Goal: Information Seeking & Learning: Check status

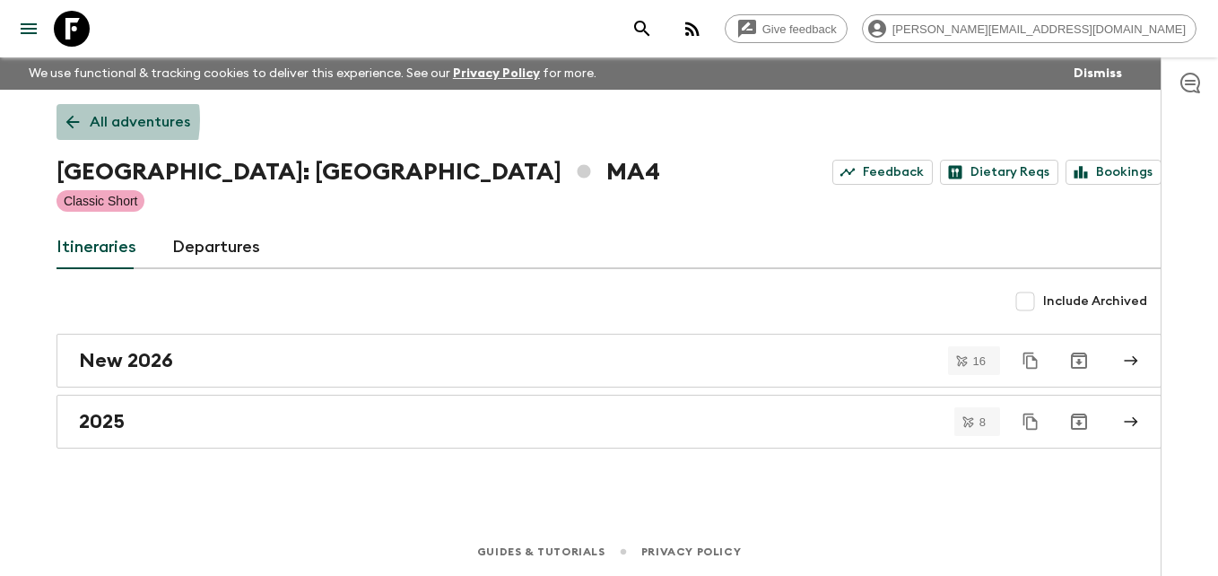
click at [64, 119] on icon at bounding box center [73, 122] width 20 height 20
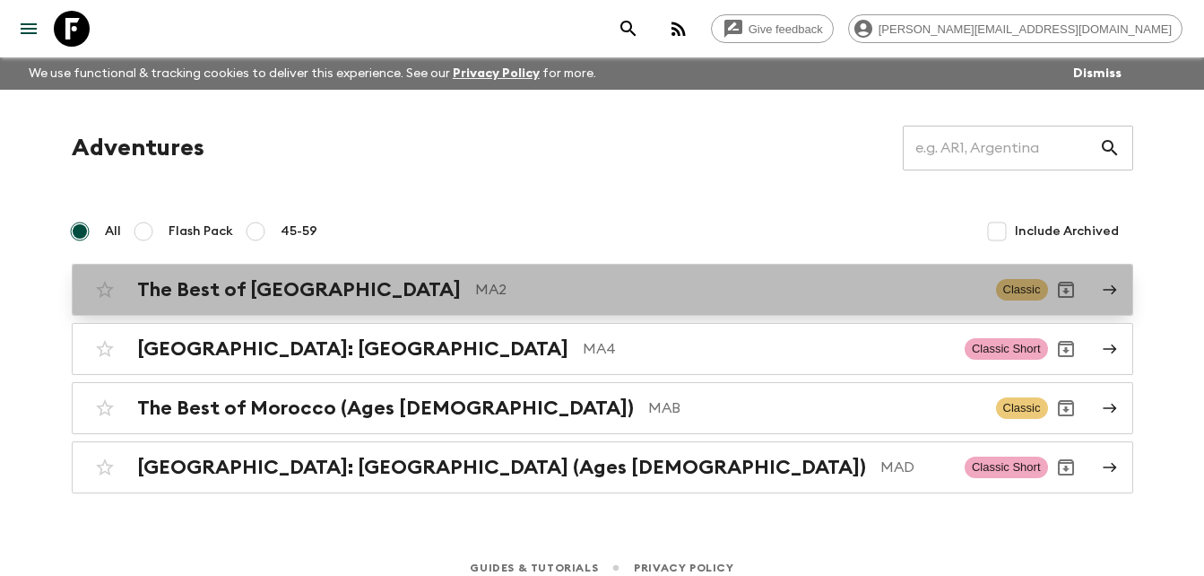
click at [287, 281] on h2 "The Best of [GEOGRAPHIC_DATA]" at bounding box center [299, 289] width 324 height 23
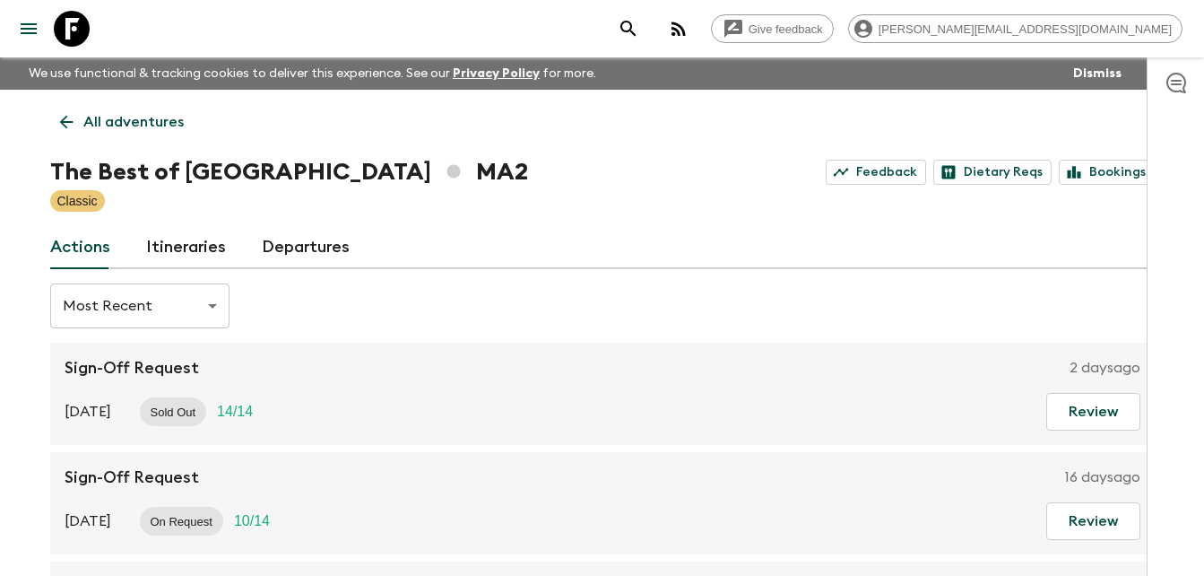
click at [204, 244] on link "Itineraries" at bounding box center [186, 247] width 80 height 43
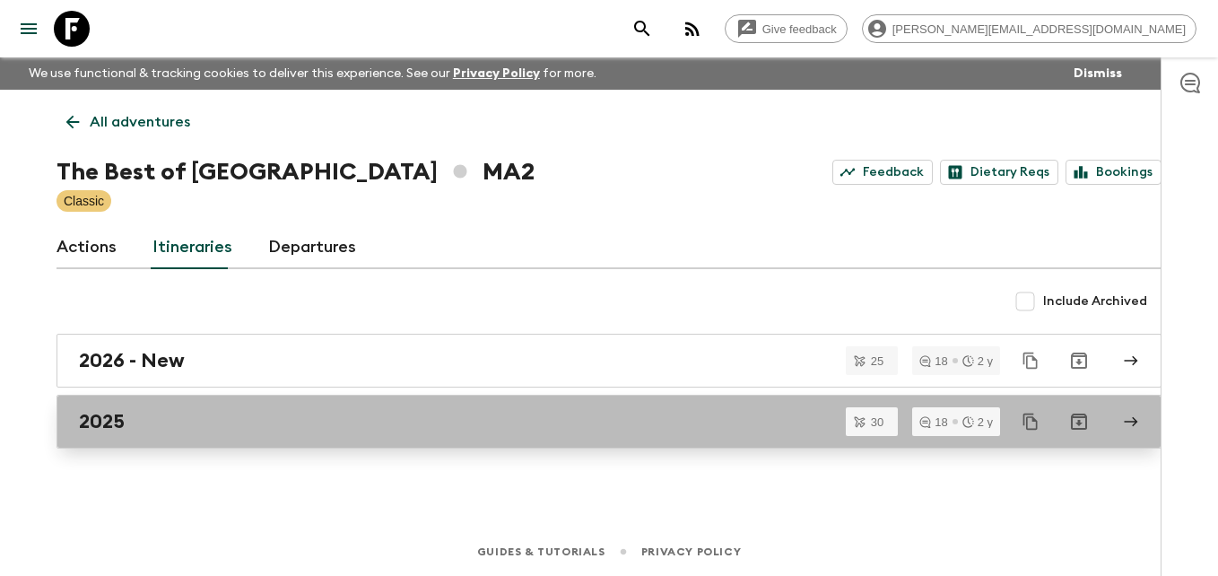
click at [100, 422] on h2 "2025" at bounding box center [102, 421] width 46 height 23
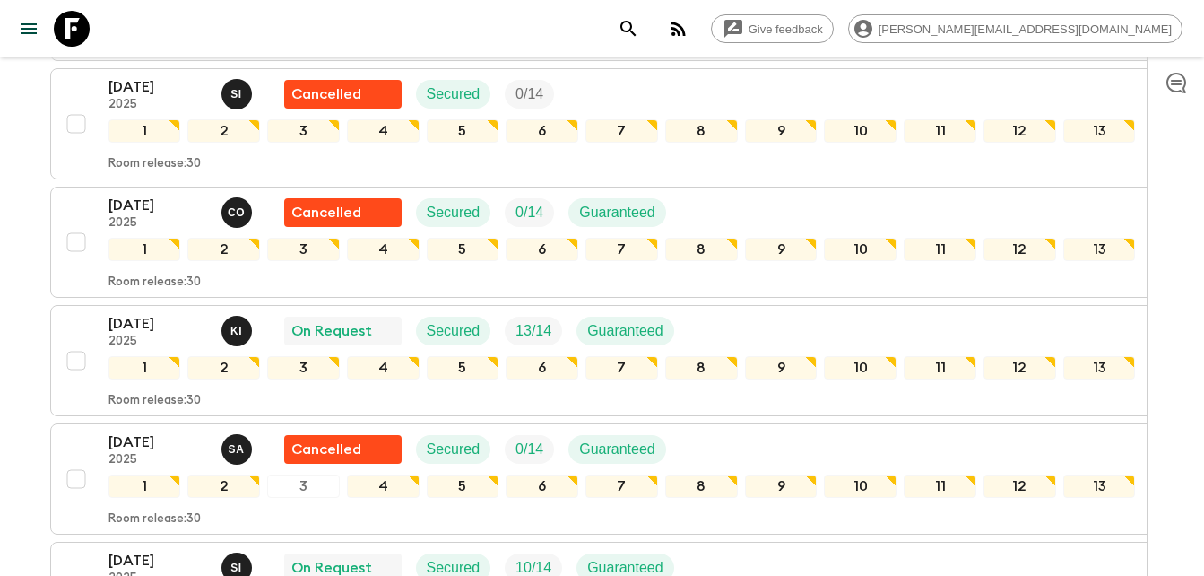
scroll to position [1873, 0]
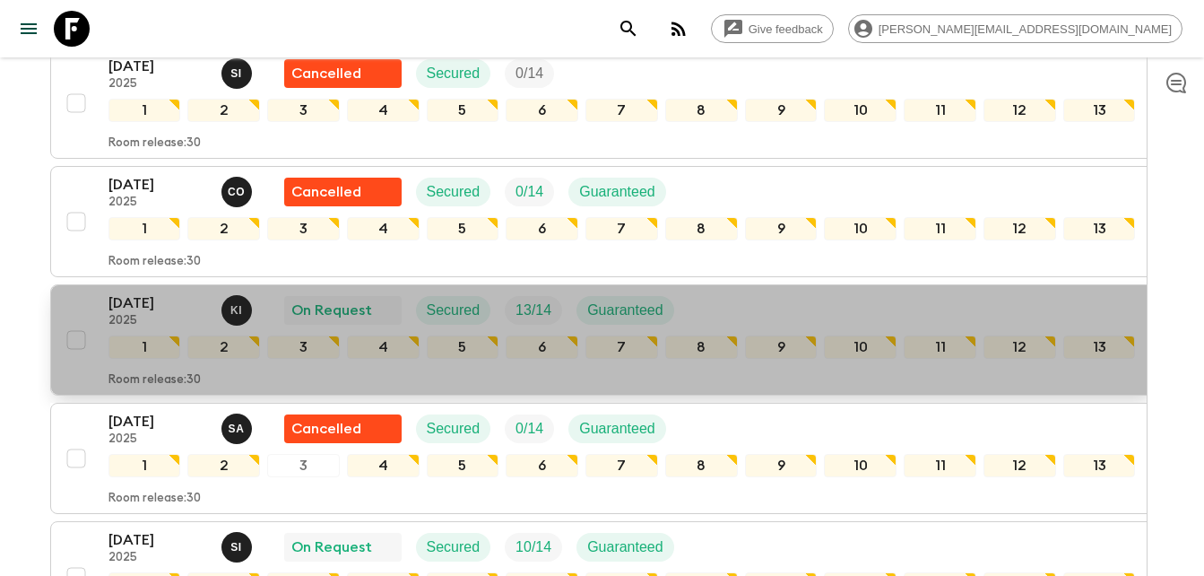
click at [130, 308] on p "[DATE]" at bounding box center [157, 303] width 99 height 22
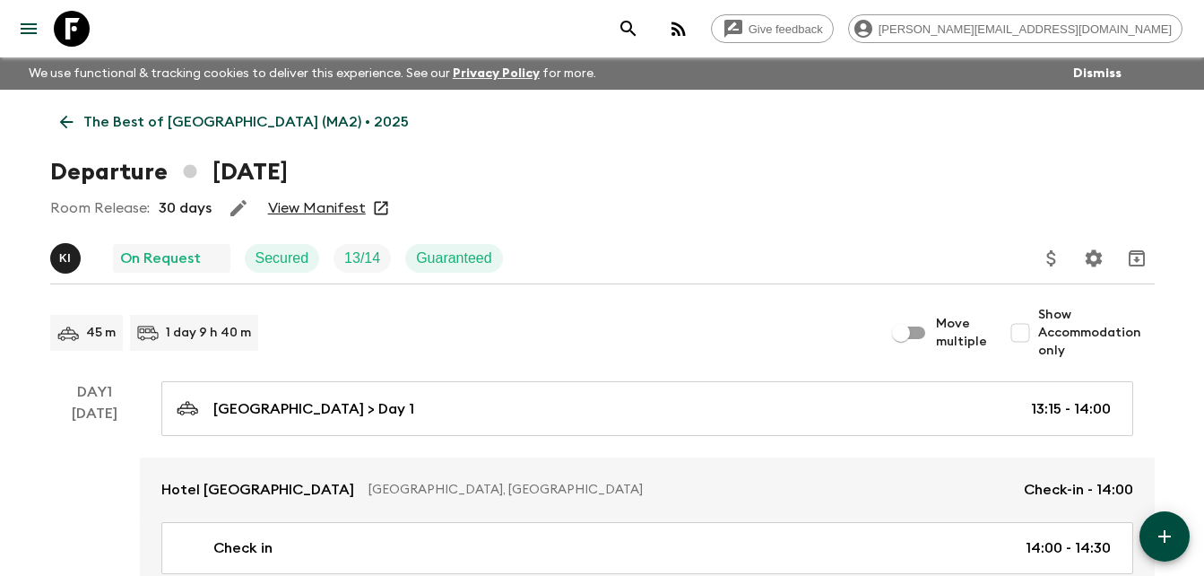
click at [339, 212] on link "View Manifest" at bounding box center [317, 208] width 98 height 18
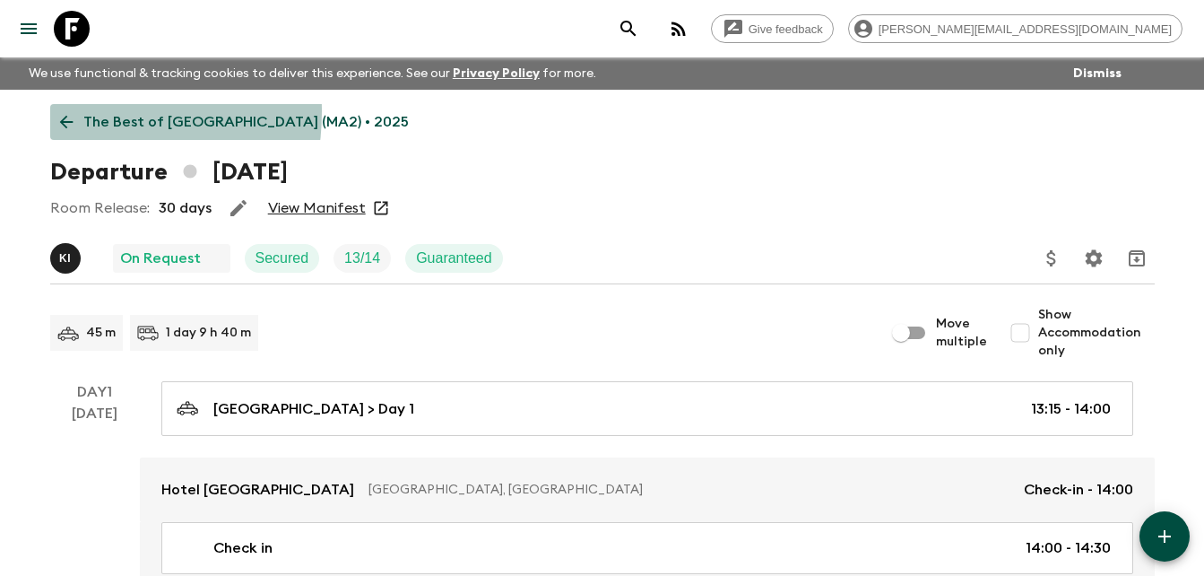
click at [61, 111] on link "The Best of [GEOGRAPHIC_DATA] (MA2) • 2025" at bounding box center [234, 122] width 368 height 36
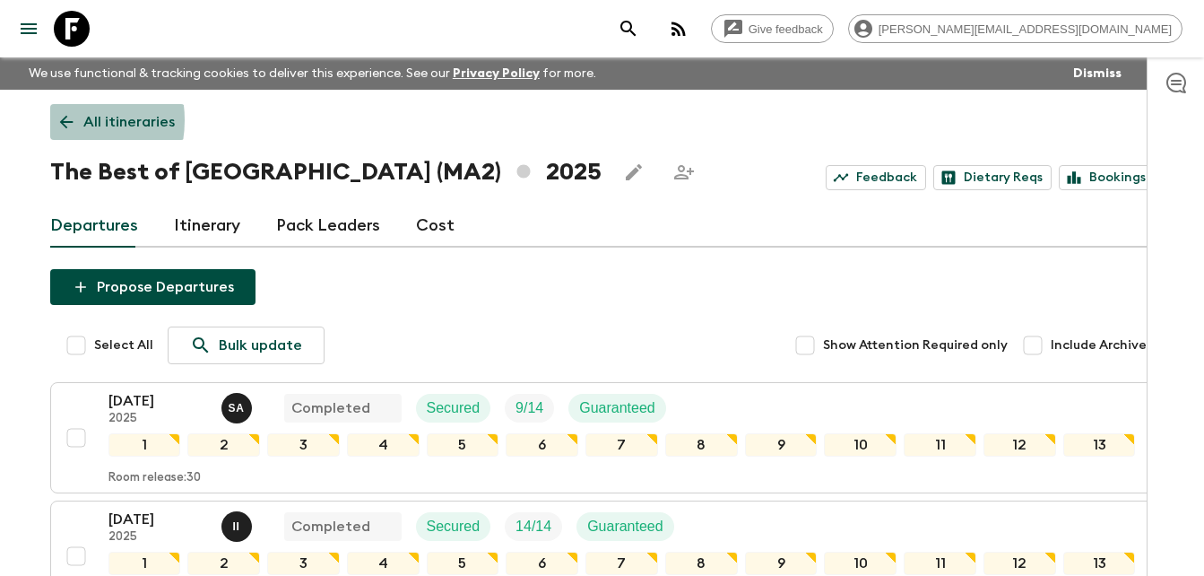
click at [61, 120] on icon at bounding box center [66, 122] width 20 height 20
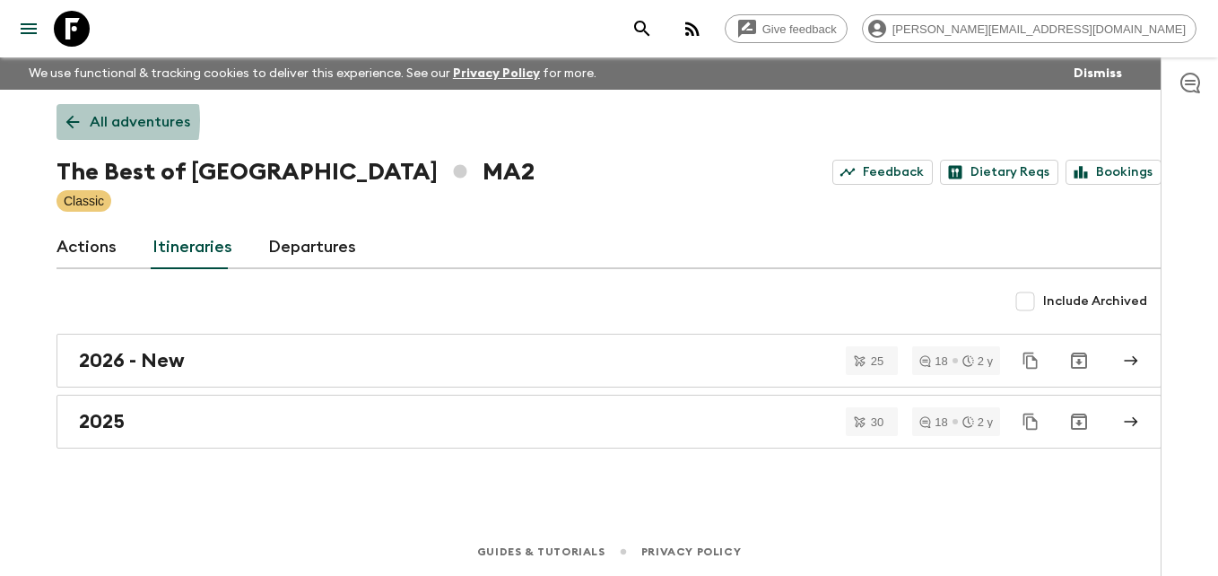
click at [61, 120] on link "All adventures" at bounding box center [127, 122] width 143 height 36
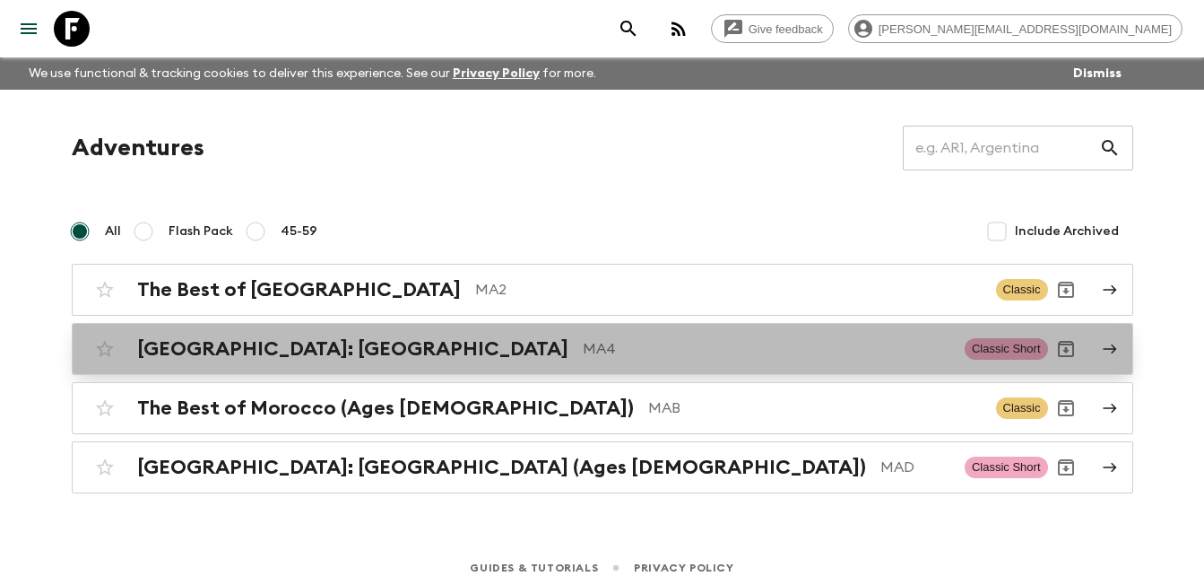
click at [263, 352] on h2 "[GEOGRAPHIC_DATA]: [GEOGRAPHIC_DATA]" at bounding box center [352, 348] width 431 height 23
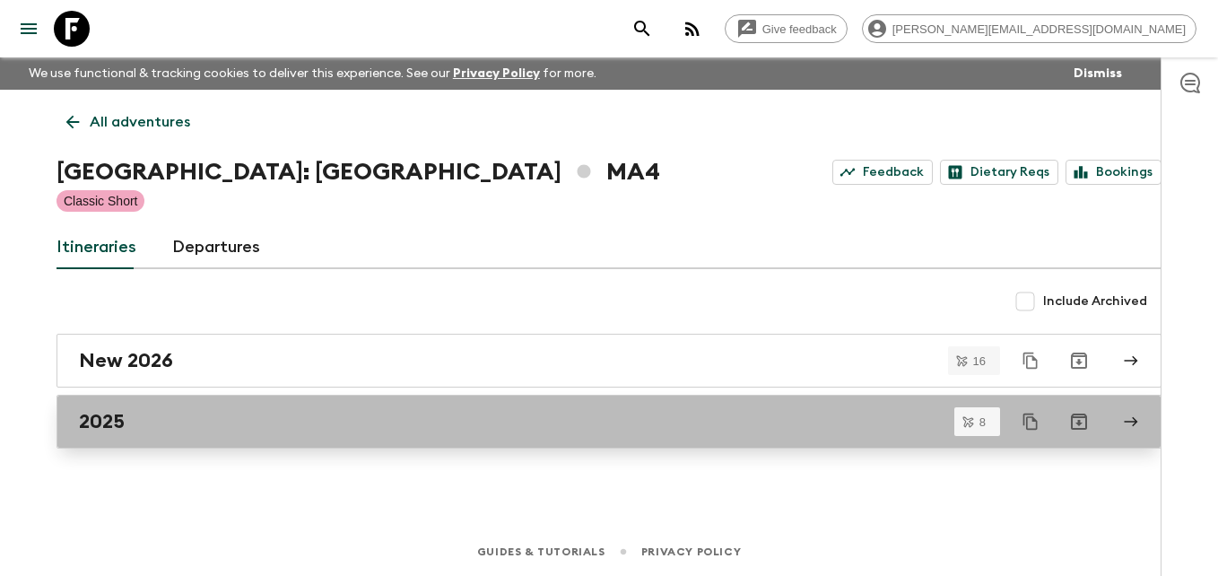
click at [126, 416] on div "2025" at bounding box center [592, 421] width 1026 height 23
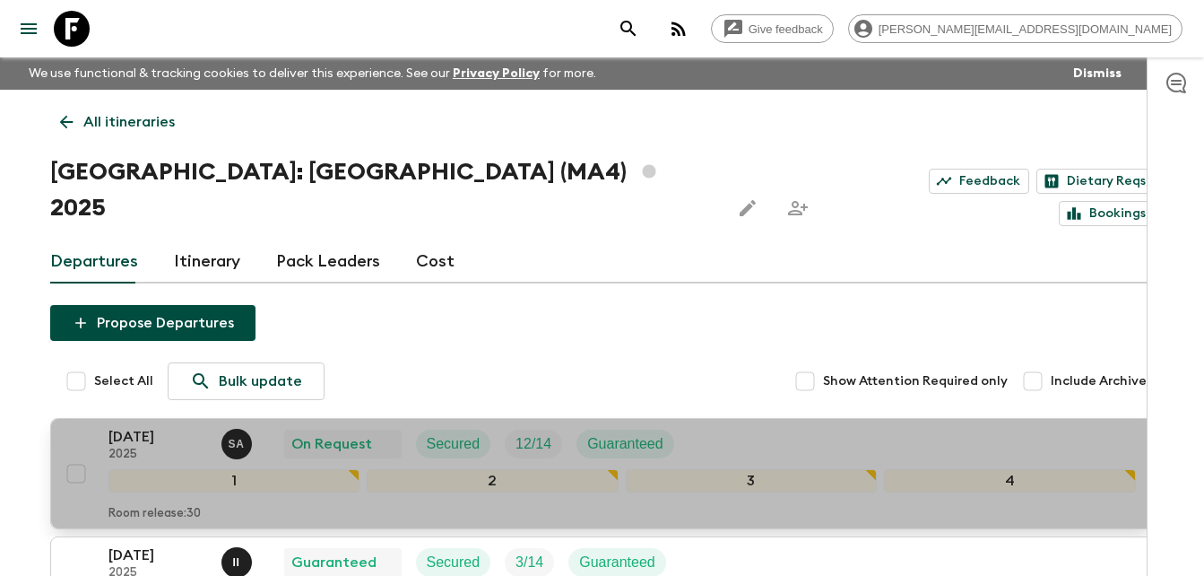
click at [152, 426] on p "[DATE]" at bounding box center [157, 437] width 99 height 22
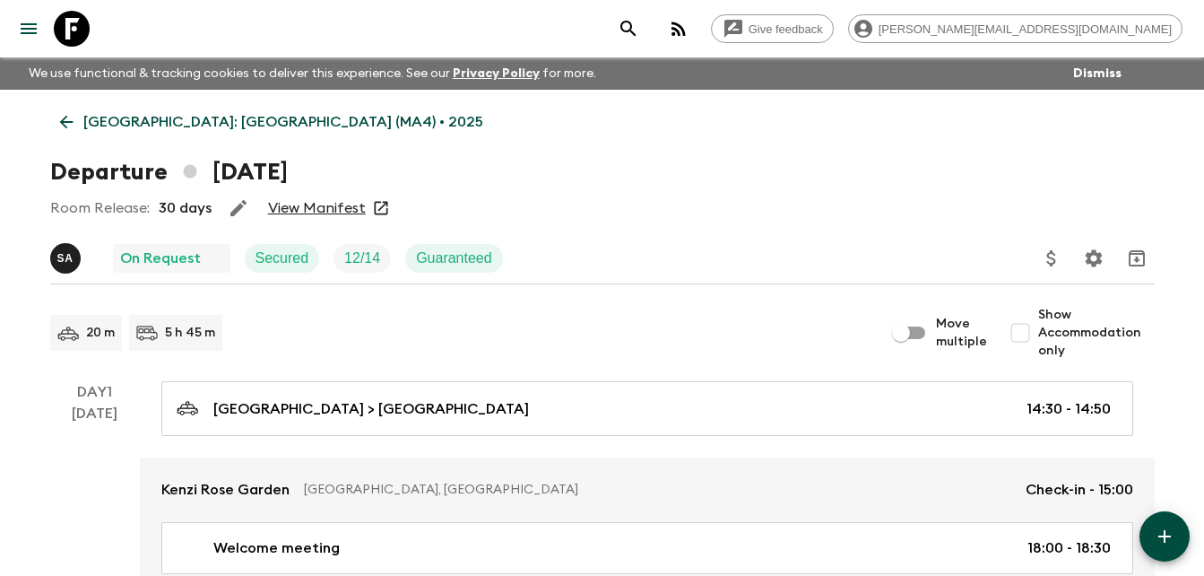
click at [332, 210] on link "View Manifest" at bounding box center [317, 208] width 98 height 18
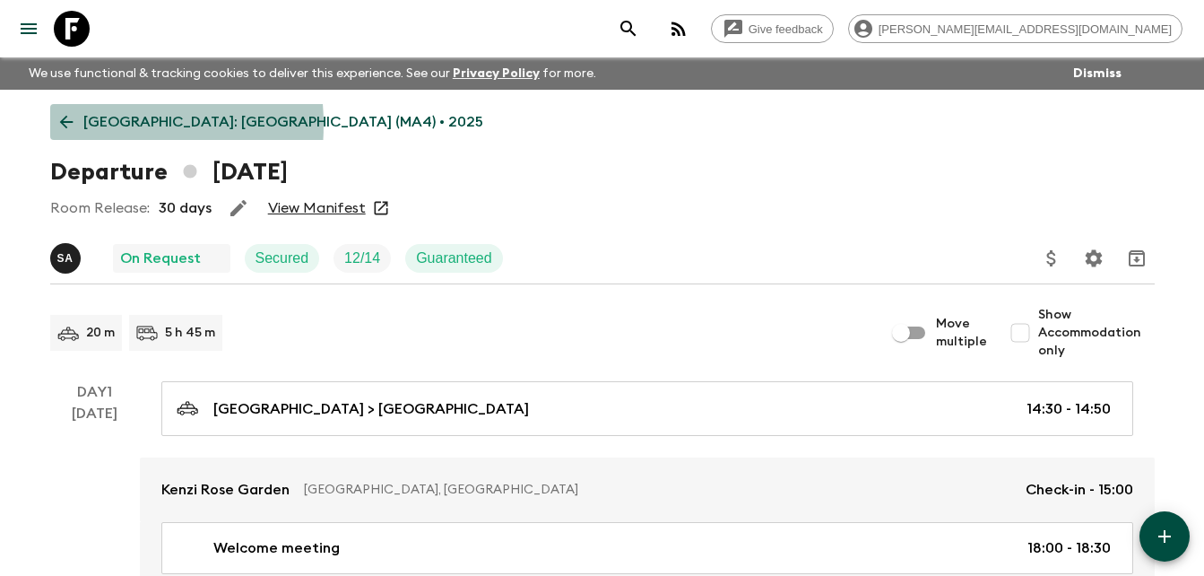
click at [65, 125] on icon at bounding box center [66, 122] width 20 height 20
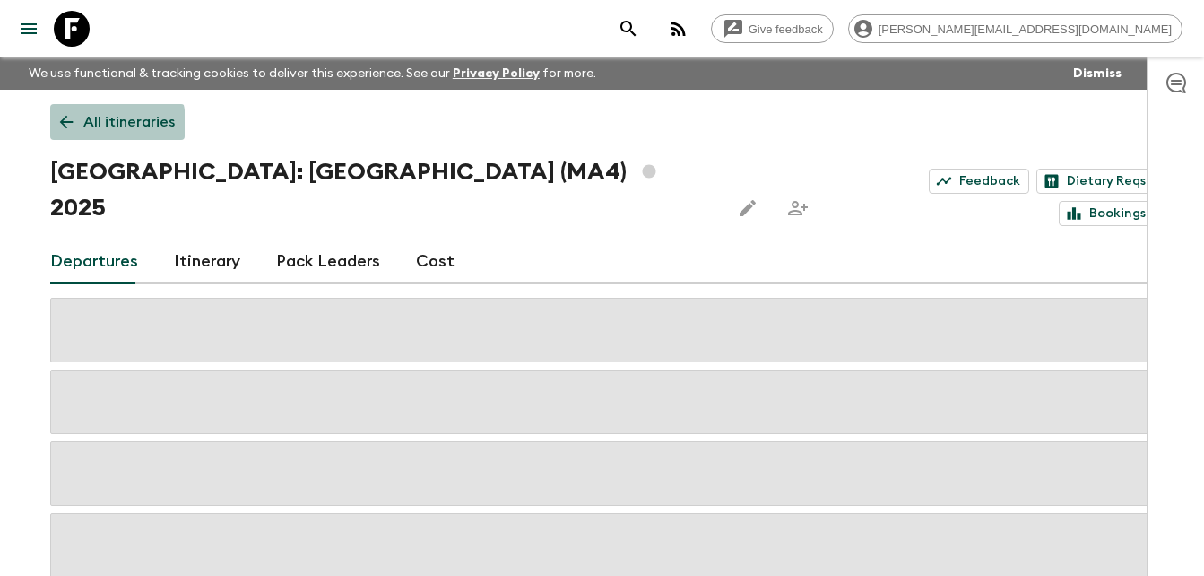
click at [65, 125] on icon at bounding box center [66, 122] width 20 height 20
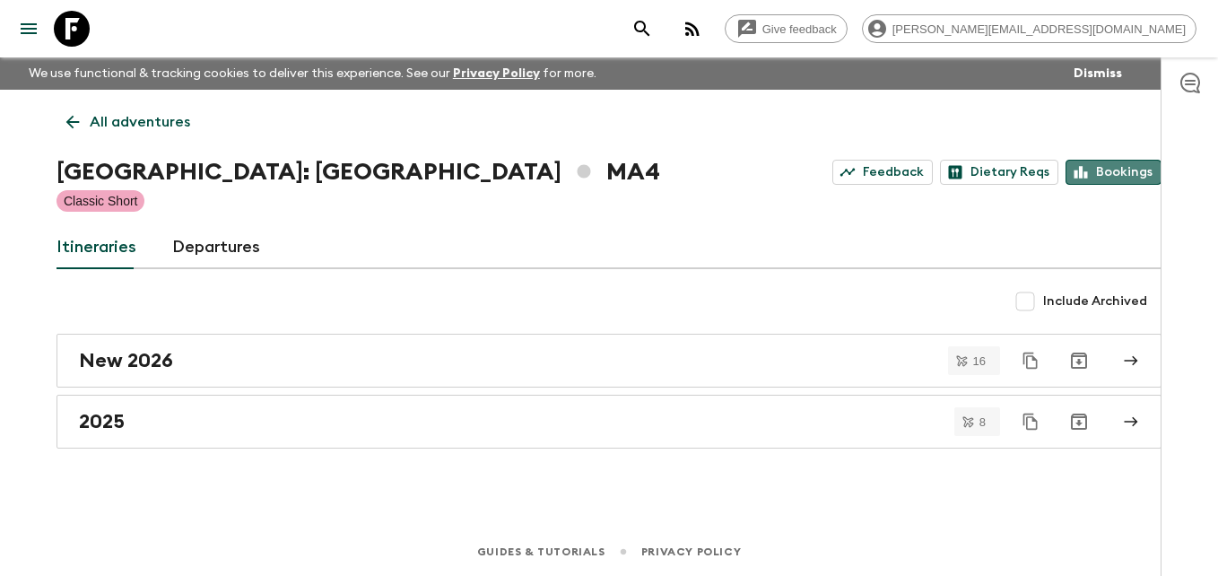
click at [1132, 174] on link "Bookings" at bounding box center [1113, 172] width 96 height 25
click at [66, 126] on icon at bounding box center [73, 122] width 20 height 20
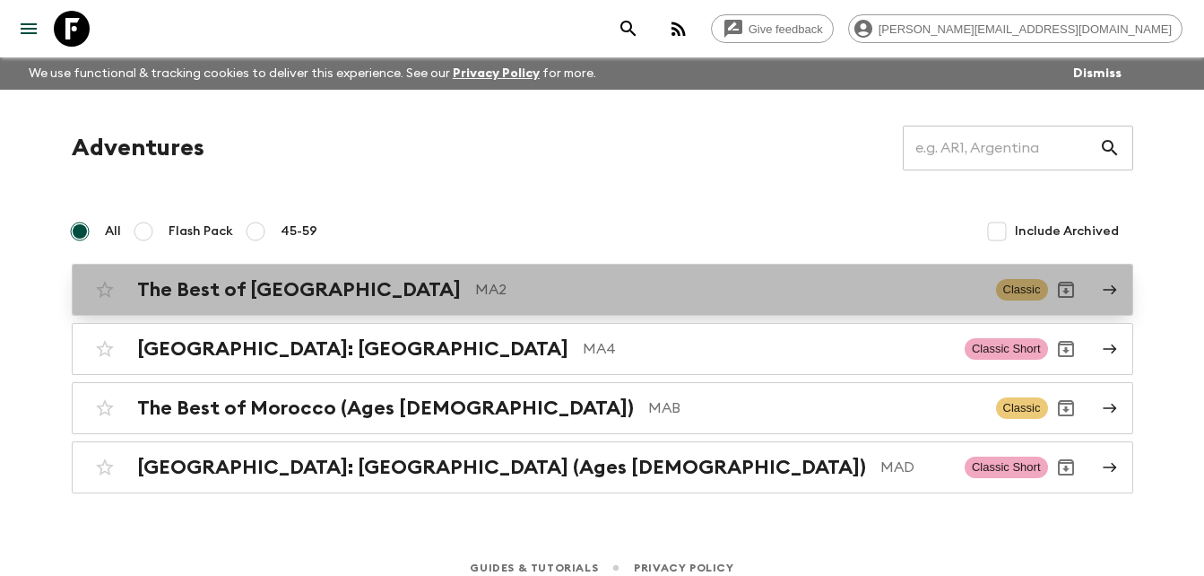
click at [314, 291] on h2 "The Best of [GEOGRAPHIC_DATA]" at bounding box center [299, 289] width 324 height 23
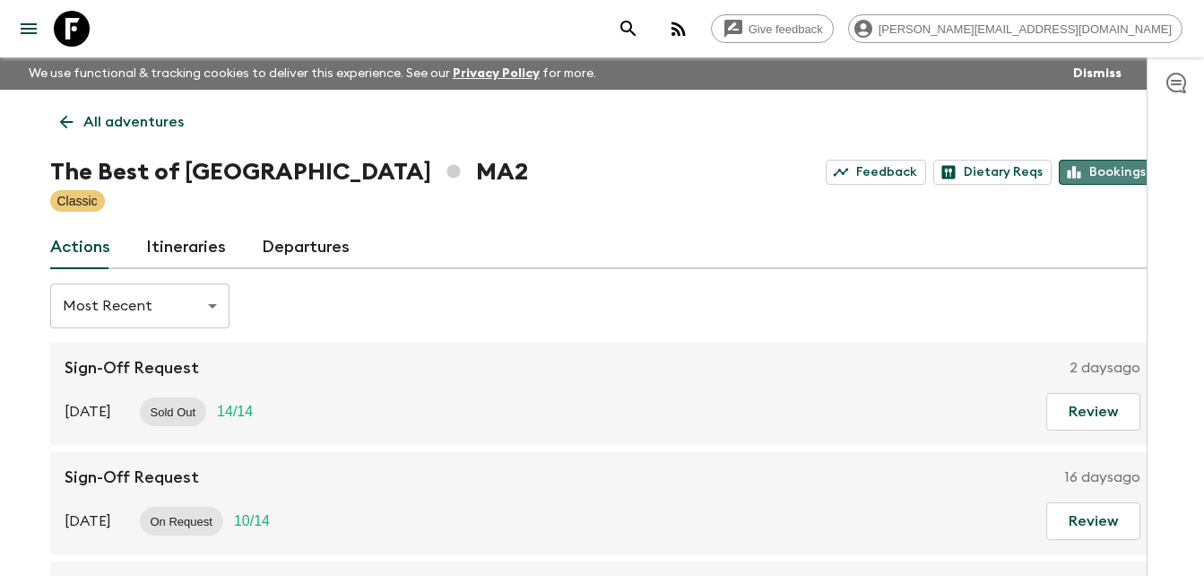
click at [1121, 168] on link "Bookings" at bounding box center [1107, 172] width 96 height 25
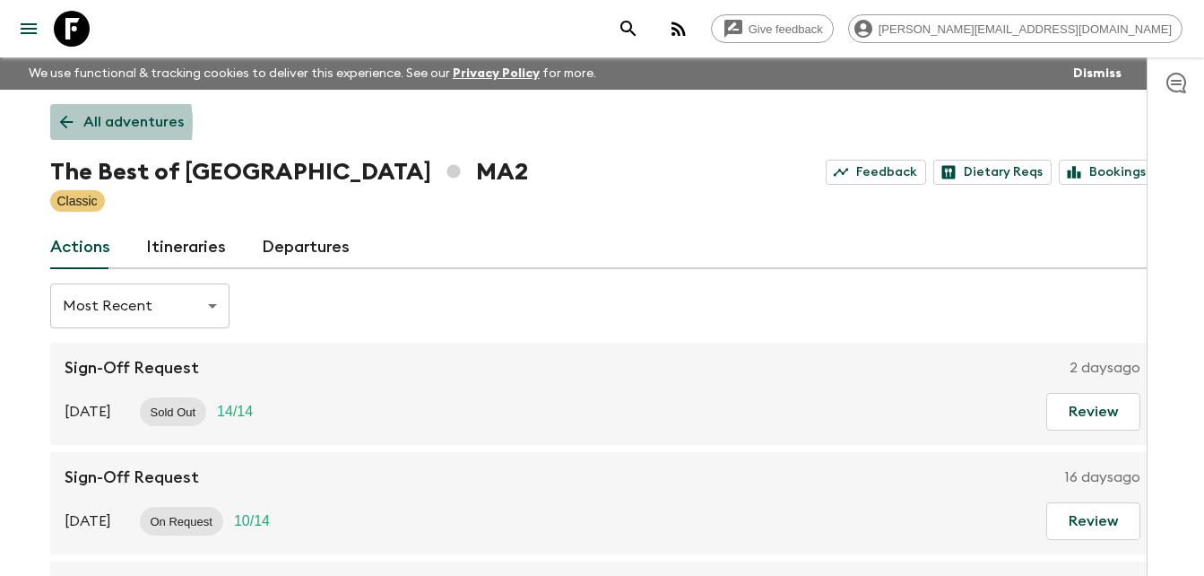
click at [63, 124] on icon at bounding box center [65, 122] width 13 height 13
